Goal: Task Accomplishment & Management: Complete application form

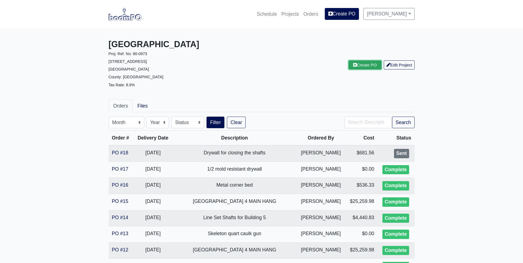
click at [366, 66] on link "Create PO" at bounding box center [364, 64] width 33 height 9
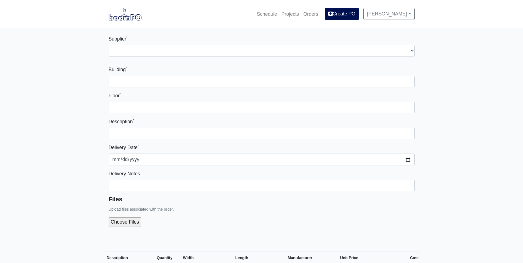
select select
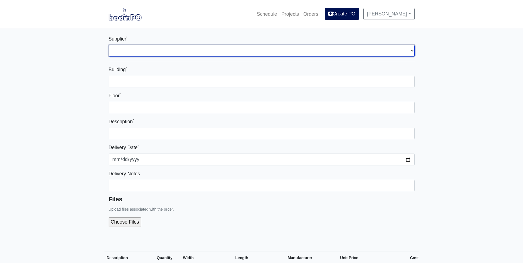
click at [114, 55] on select "Select one... Interior/Exterior Building Supply - Canton, GA" at bounding box center [262, 51] width 306 height 12
select select "861"
click at [109, 45] on select "Select one... Interior/Exterior Building Supply - Canton, GA" at bounding box center [262, 51] width 306 height 12
select select
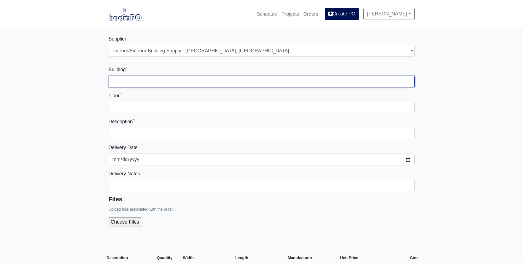
click at [123, 77] on input "Building *" at bounding box center [262, 82] width 306 height 12
click at [129, 82] on input "Building *" at bounding box center [262, 82] width 306 height 12
type input "Building 1"
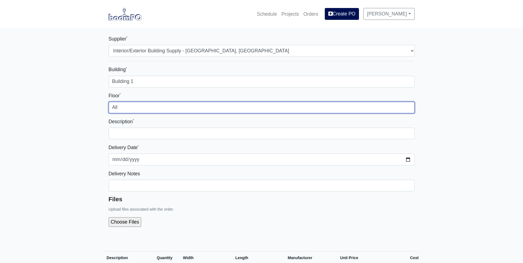
type input "All"
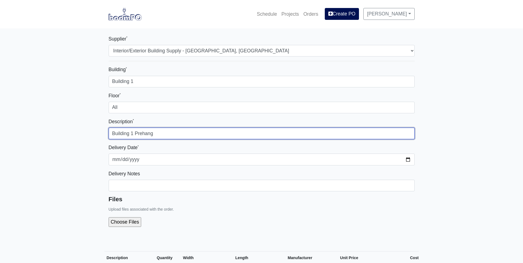
type input "Building 1 Prehang"
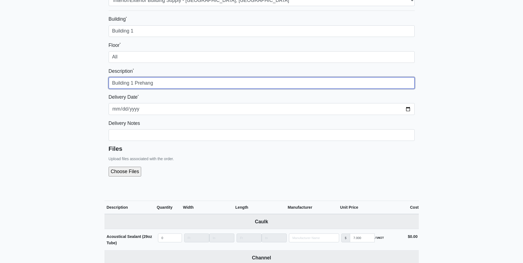
scroll to position [55, 0]
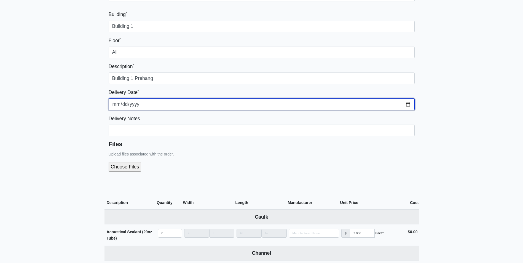
click at [409, 104] on input "2025-10-13" at bounding box center [262, 104] width 306 height 12
type input "2025-10-16"
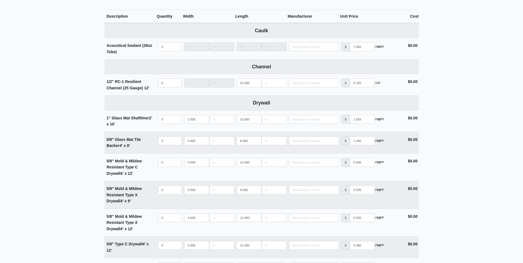
scroll to position [248, 0]
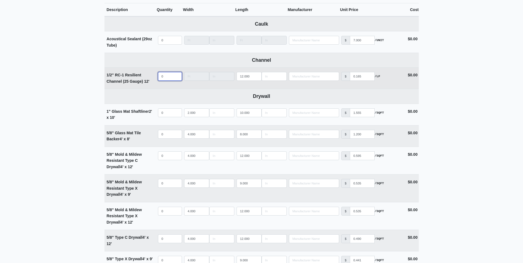
select select
click at [165, 77] on input "quantity" at bounding box center [170, 76] width 24 height 9
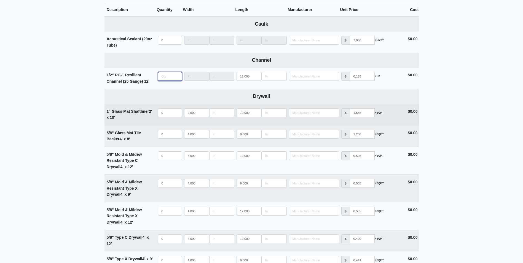
type input "1"
select select
type input "10"
select select
type input "100"
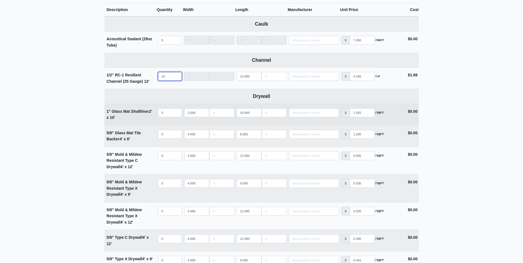
select select
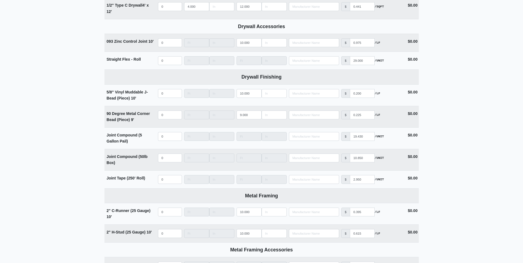
scroll to position [524, 0]
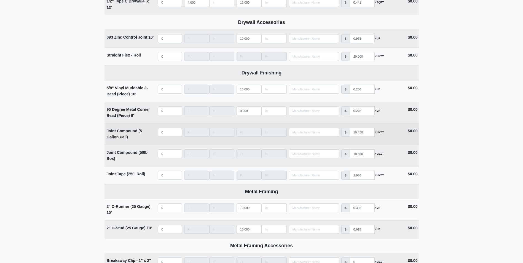
type input "100"
select select
click at [163, 132] on input "quantity" at bounding box center [170, 132] width 24 height 9
type input "5"
select select
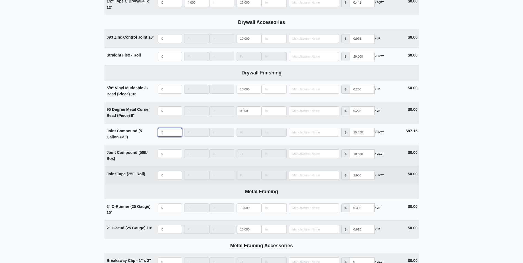
type input "5"
select select
click at [165, 174] on input "quantity" at bounding box center [170, 175] width 24 height 9
type input "4"
select select
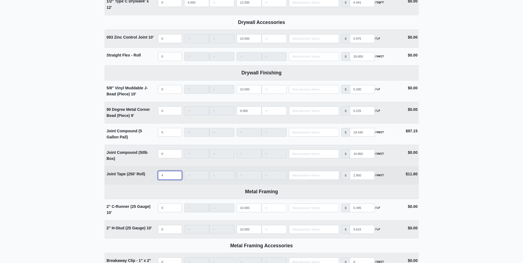
type input "40"
select select
type input "40"
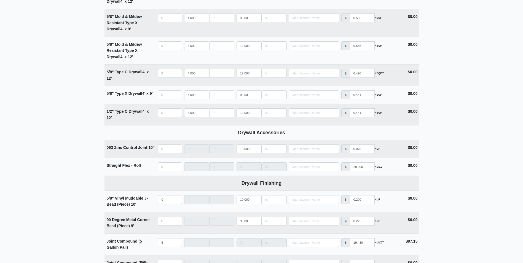
scroll to position [386, 0]
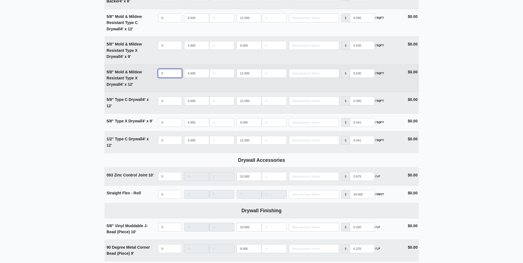
select select
click at [167, 75] on input "quantity" at bounding box center [170, 73] width 24 height 9
type input "3"
select select
type input "39"
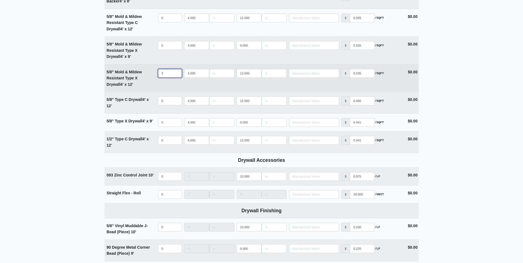
select select
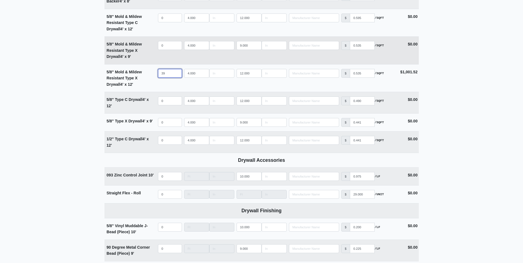
type input "39"
select select
click at [165, 45] on input "quantity" at bounding box center [170, 45] width 24 height 9
type input "5"
select select
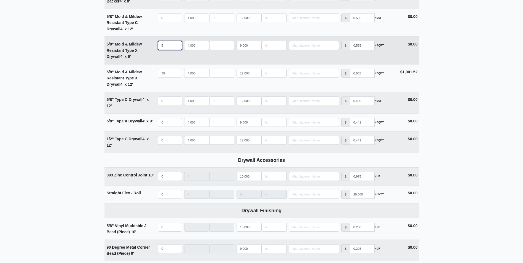
type input "55"
select select
type input "550"
select select
type input "549"
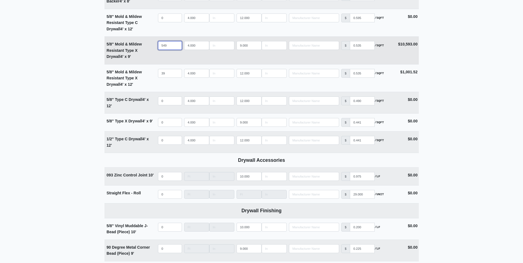
select select
type input "550"
select select
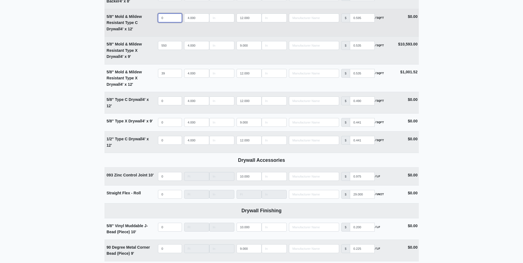
select select
click at [165, 18] on input "quantity" at bounding box center [170, 18] width 24 height 9
type input "3"
select select
type input "34"
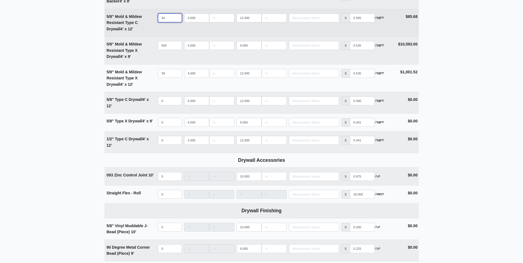
select select
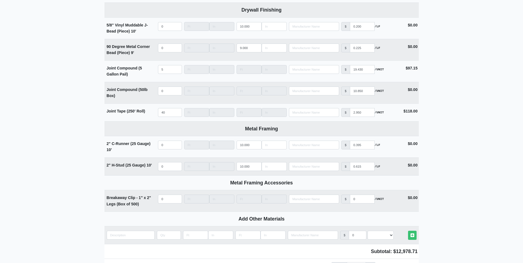
scroll to position [666, 0]
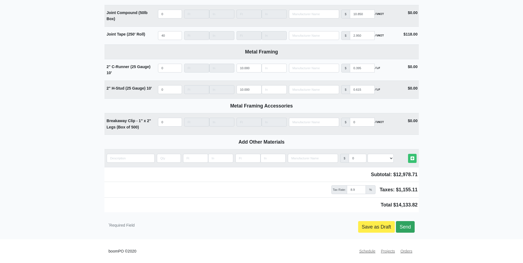
type input "34"
click at [408, 226] on link "Send" at bounding box center [405, 227] width 18 height 12
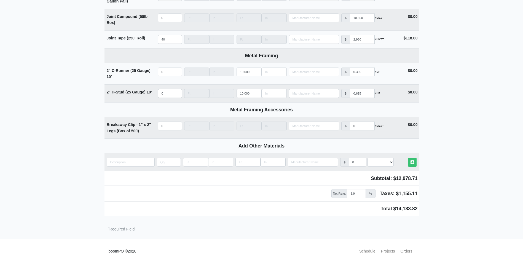
type input "2025-10-13"
